Goal: Transaction & Acquisition: Purchase product/service

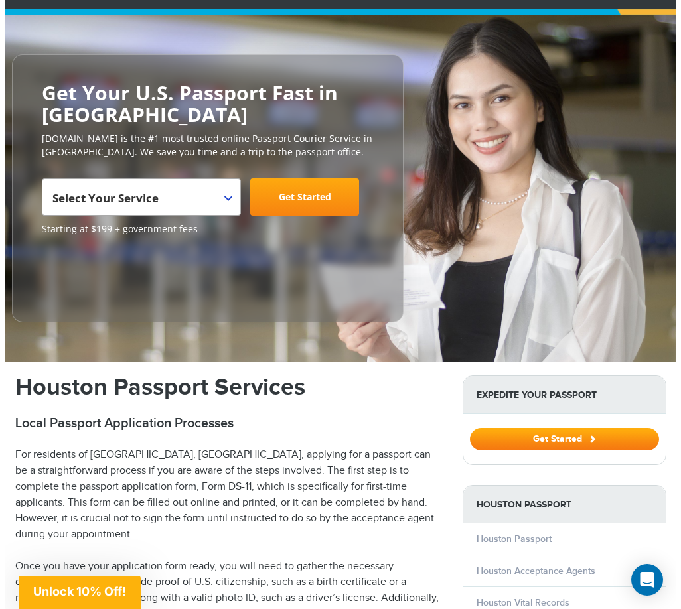
scroll to position [133, 0]
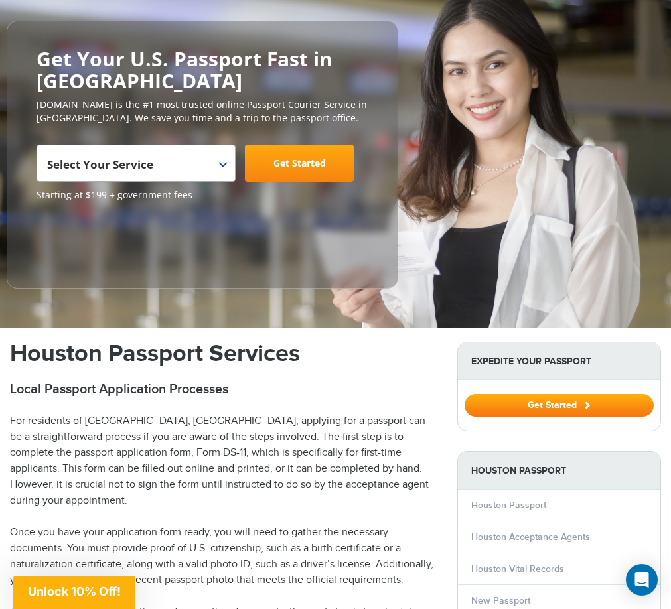
click at [221, 171] on span "Select Your Service" at bounding box center [134, 168] width 175 height 37
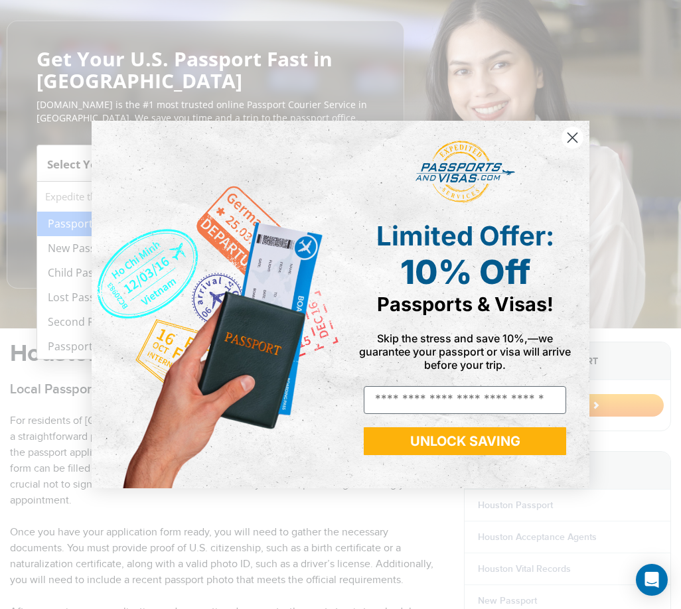
click at [76, 248] on div "Close dialog Limited Offer: 10% Off Passports & Visas! Skip the stress and save…" at bounding box center [340, 304] width 681 height 609
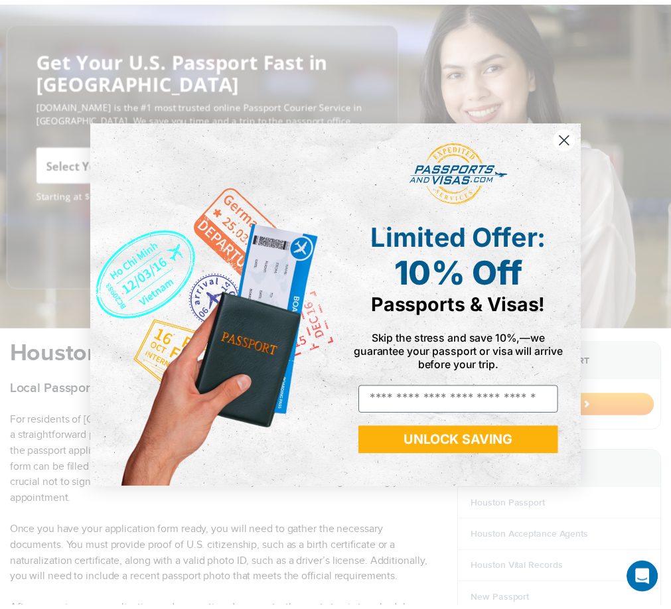
scroll to position [0, 0]
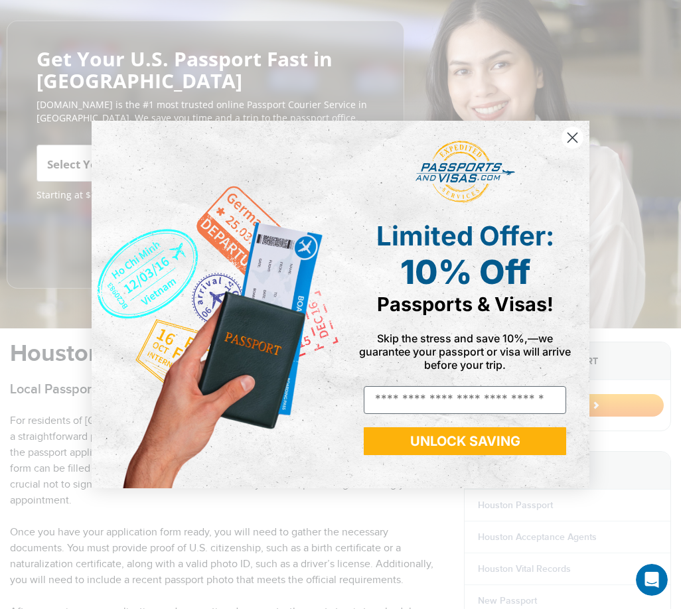
click at [570, 131] on circle "Close dialog" at bounding box center [573, 138] width 22 height 22
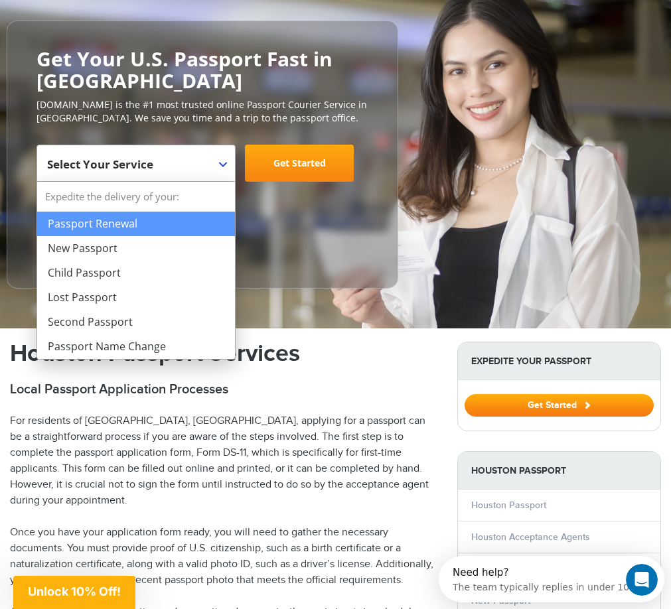
click at [210, 163] on span "Select Your Service" at bounding box center [134, 168] width 175 height 37
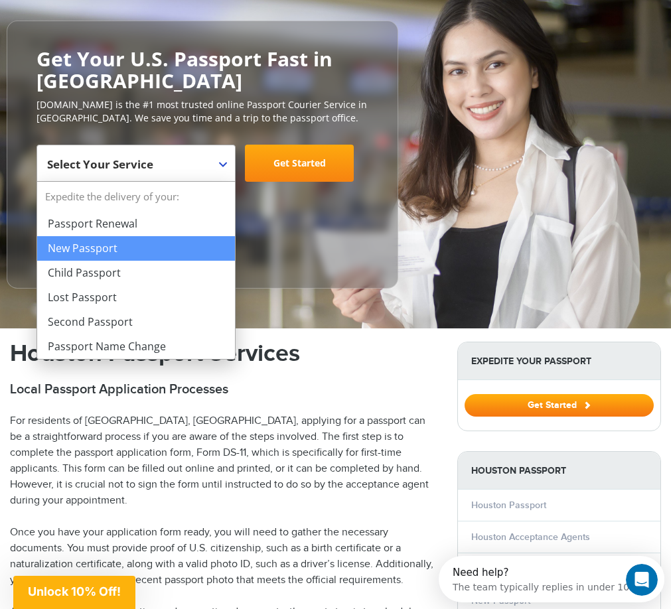
select select "**********"
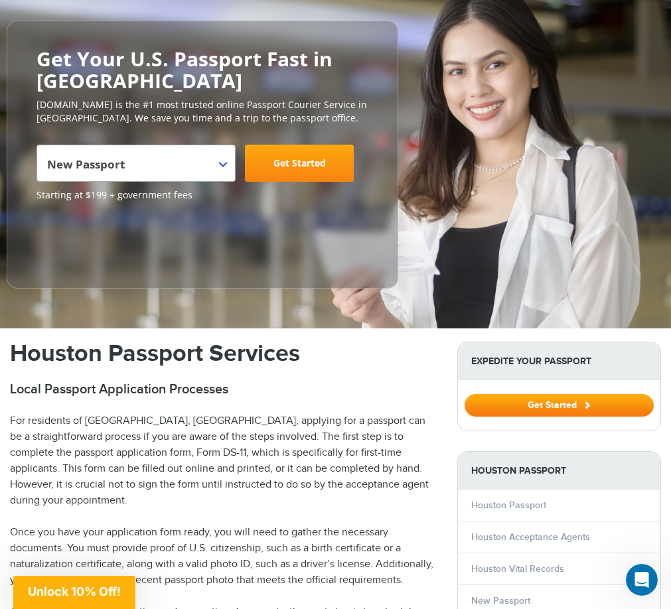
click at [311, 171] on link "Get Started" at bounding box center [299, 163] width 109 height 37
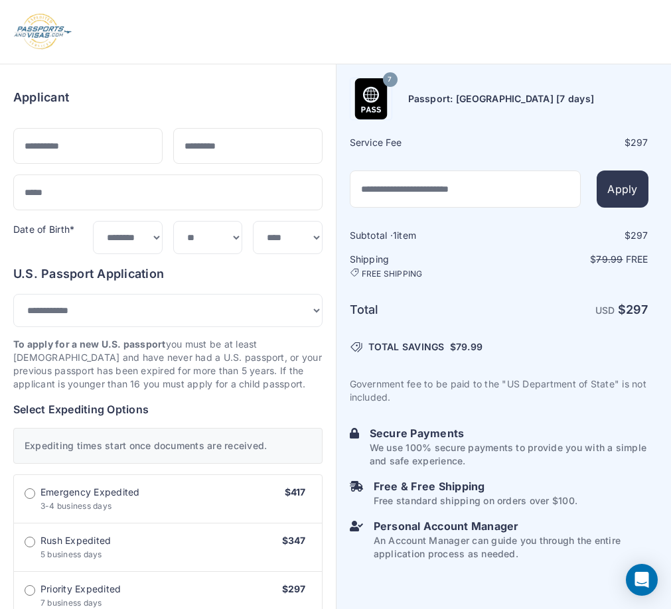
select select "***"
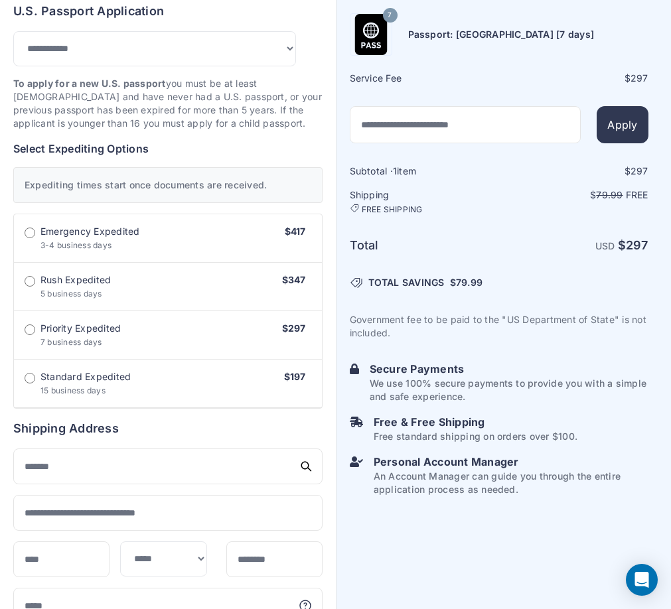
scroll to position [266, 0]
click at [66, 396] on span "Standard Expedited 15 business days" at bounding box center [85, 383] width 90 height 27
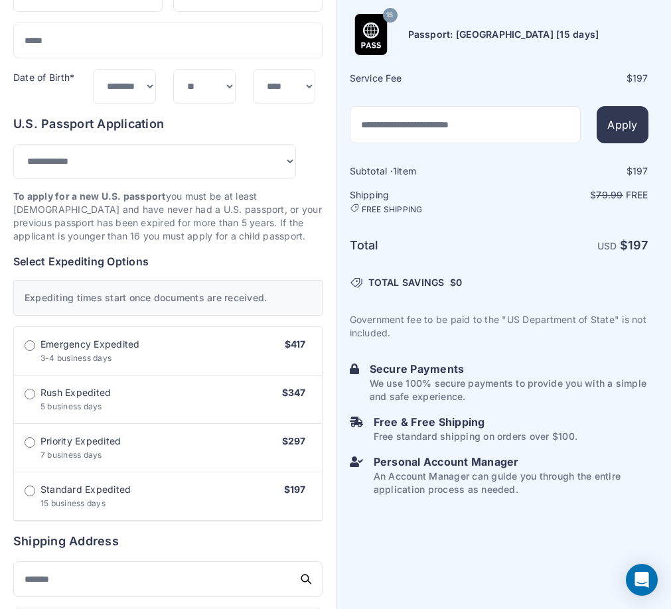
scroll to position [151, 0]
